Goal: Task Accomplishment & Management: Use online tool/utility

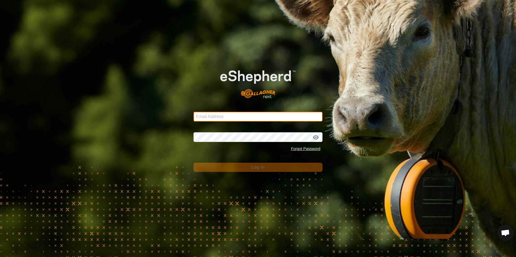
type input "[EMAIL_ADDRESS][DOMAIN_NAME]"
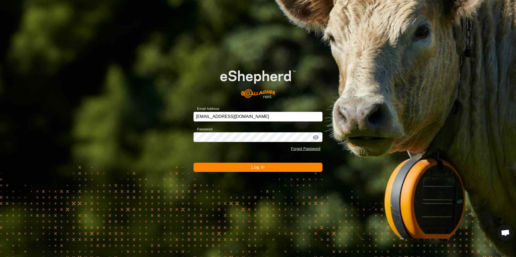
click at [249, 167] on button "Log In" at bounding box center [257, 167] width 129 height 9
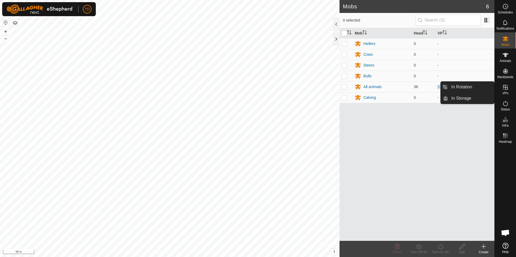
click at [504, 87] on icon at bounding box center [505, 87] width 5 height 5
click at [472, 88] on link "In Rotation" at bounding box center [471, 87] width 46 height 11
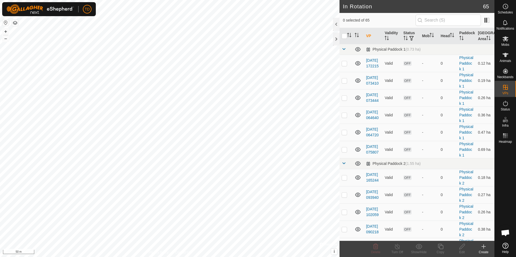
click at [483, 248] on icon at bounding box center [483, 246] width 6 height 6
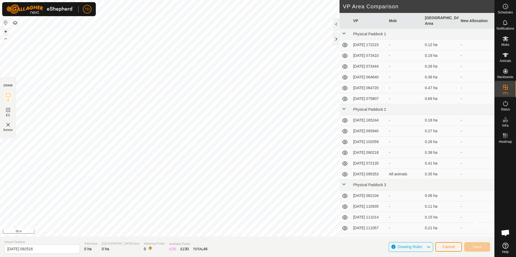
click at [7, 32] on button "+" at bounding box center [5, 31] width 6 height 6
click at [477, 247] on span "Save" at bounding box center [476, 247] width 9 height 4
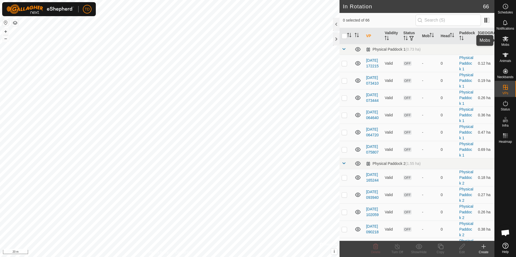
click at [505, 40] on icon at bounding box center [505, 38] width 6 height 5
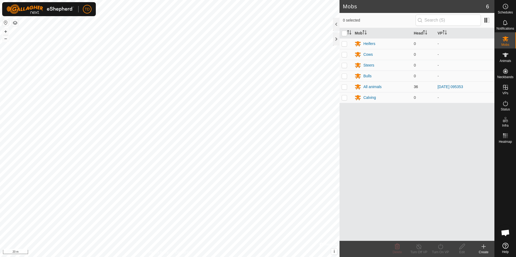
click at [342, 87] on p-checkbox at bounding box center [343, 87] width 5 height 4
checkbox input "true"
click at [441, 249] on icon at bounding box center [440, 246] width 5 height 5
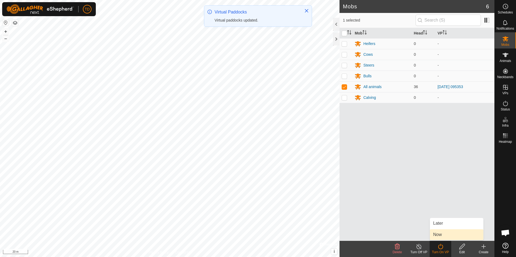
click at [442, 236] on link "Now" at bounding box center [456, 234] width 53 height 11
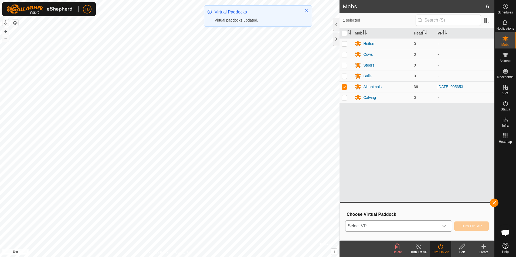
click at [444, 227] on icon "dropdown trigger" at bounding box center [444, 226] width 4 height 4
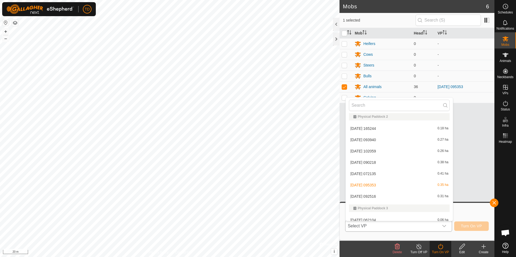
scroll to position [111, 0]
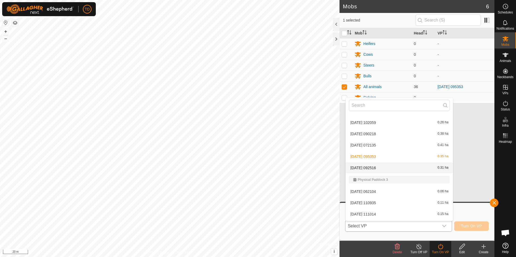
click at [372, 168] on li "[DATE] 092516 0.31 ha" at bounding box center [398, 168] width 107 height 11
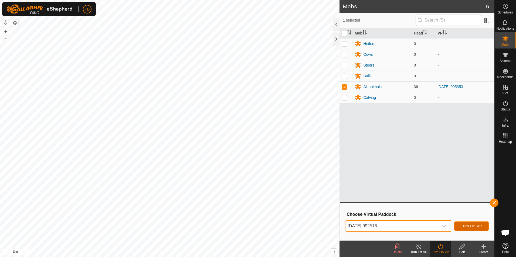
click at [470, 228] on span "Turn On VP" at bounding box center [471, 226] width 21 height 4
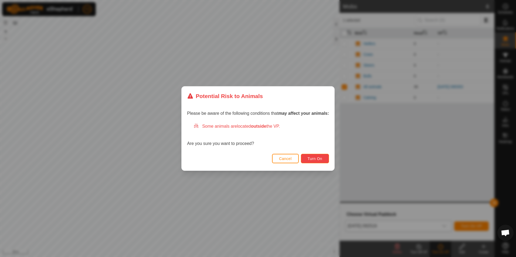
click at [316, 160] on span "Turn On" at bounding box center [314, 159] width 15 height 4
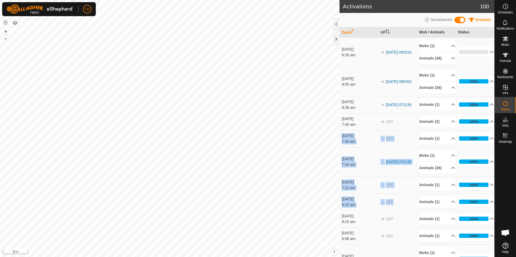
drag, startPoint x: 480, startPoint y: 128, endPoint x: 402, endPoint y: 206, distance: 111.0
